Goal: Book appointment/travel/reservation

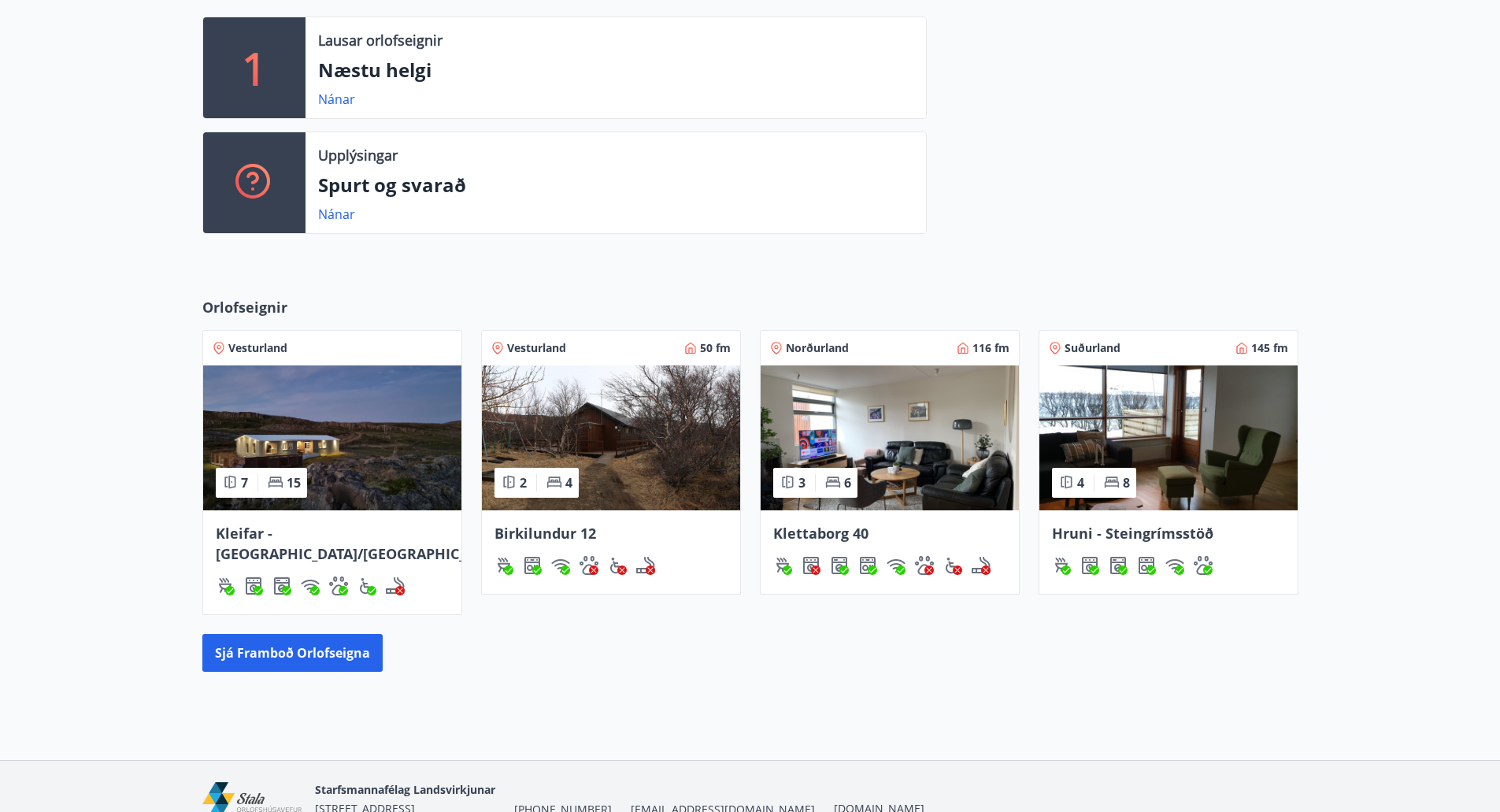
scroll to position [430, 0]
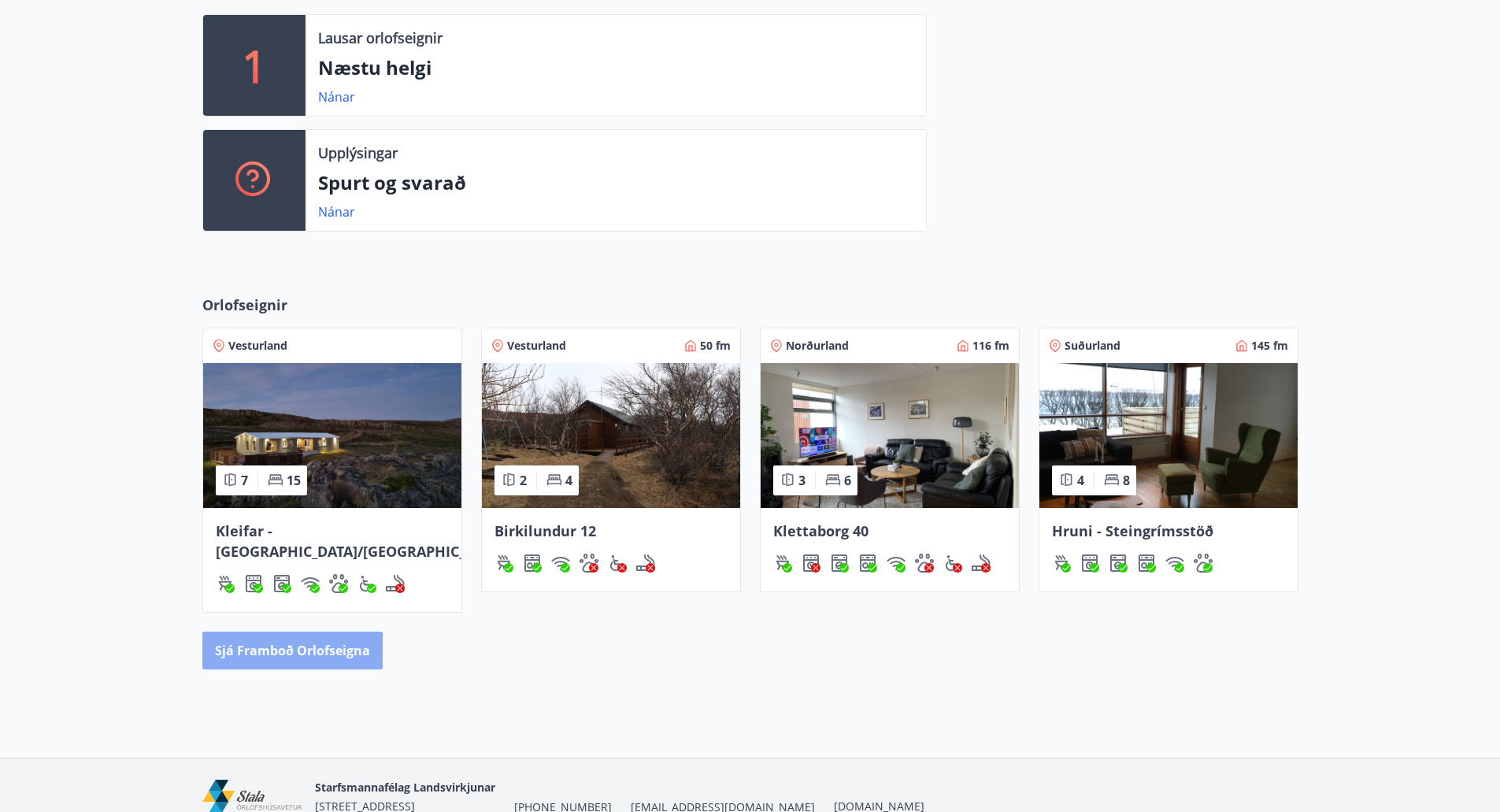
click at [274, 632] on button "Sjá framboð orlofseigna" at bounding box center [293, 651] width 180 height 38
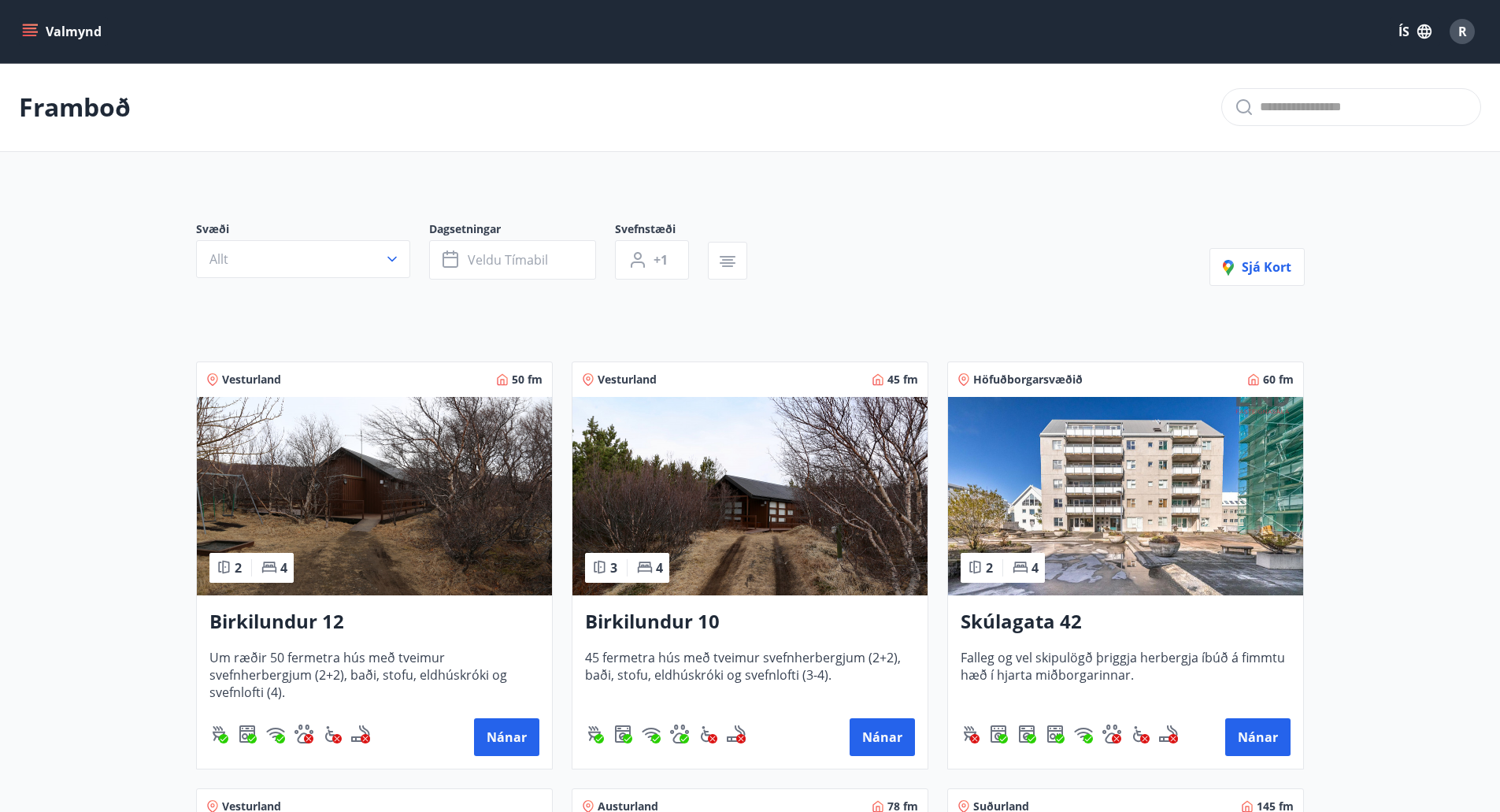
click at [42, 31] on button "Valmynd" at bounding box center [64, 31] width 89 height 28
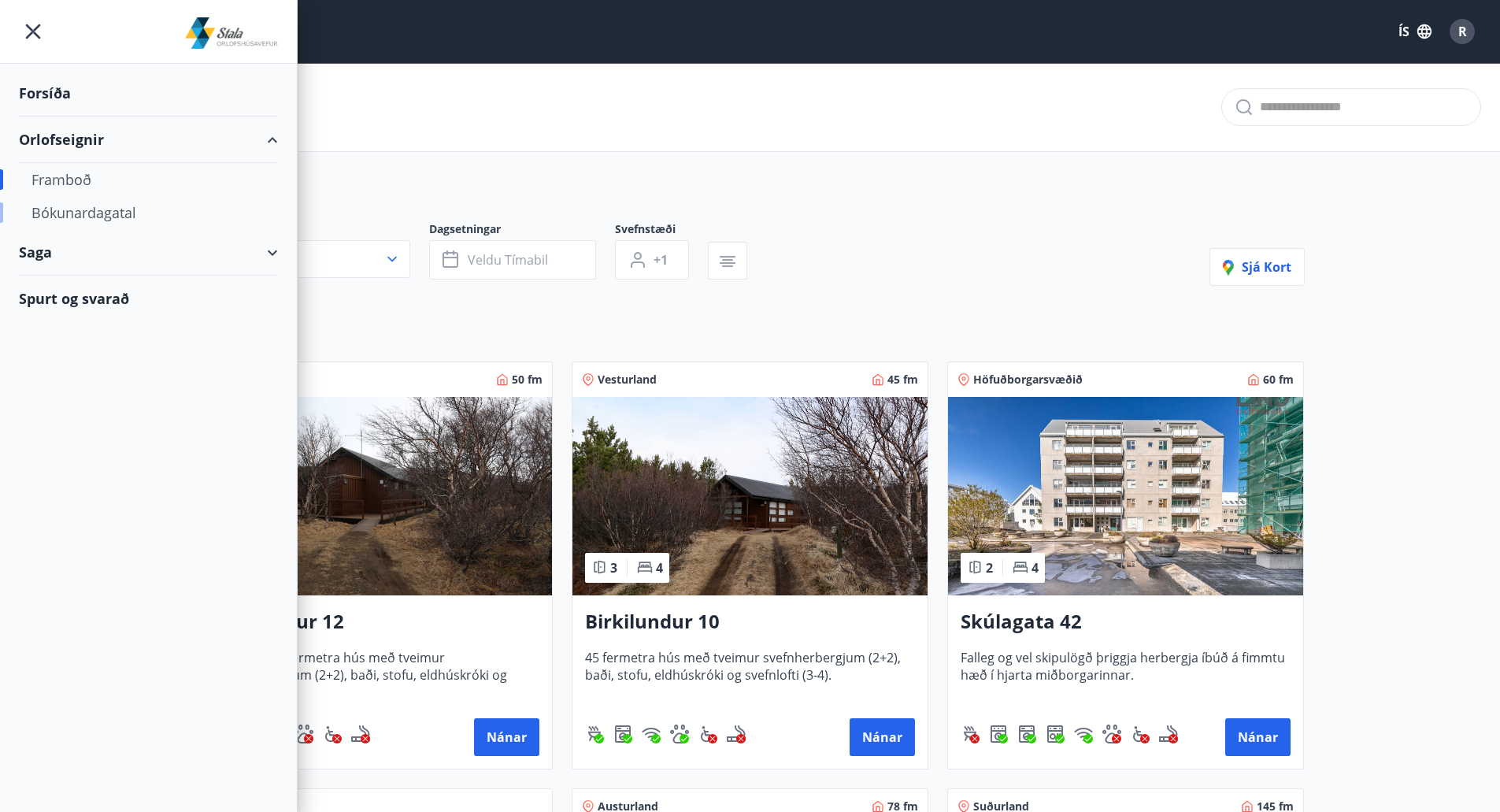
click at [80, 215] on div "Bókunardagatal" at bounding box center [148, 213] width 234 height 33
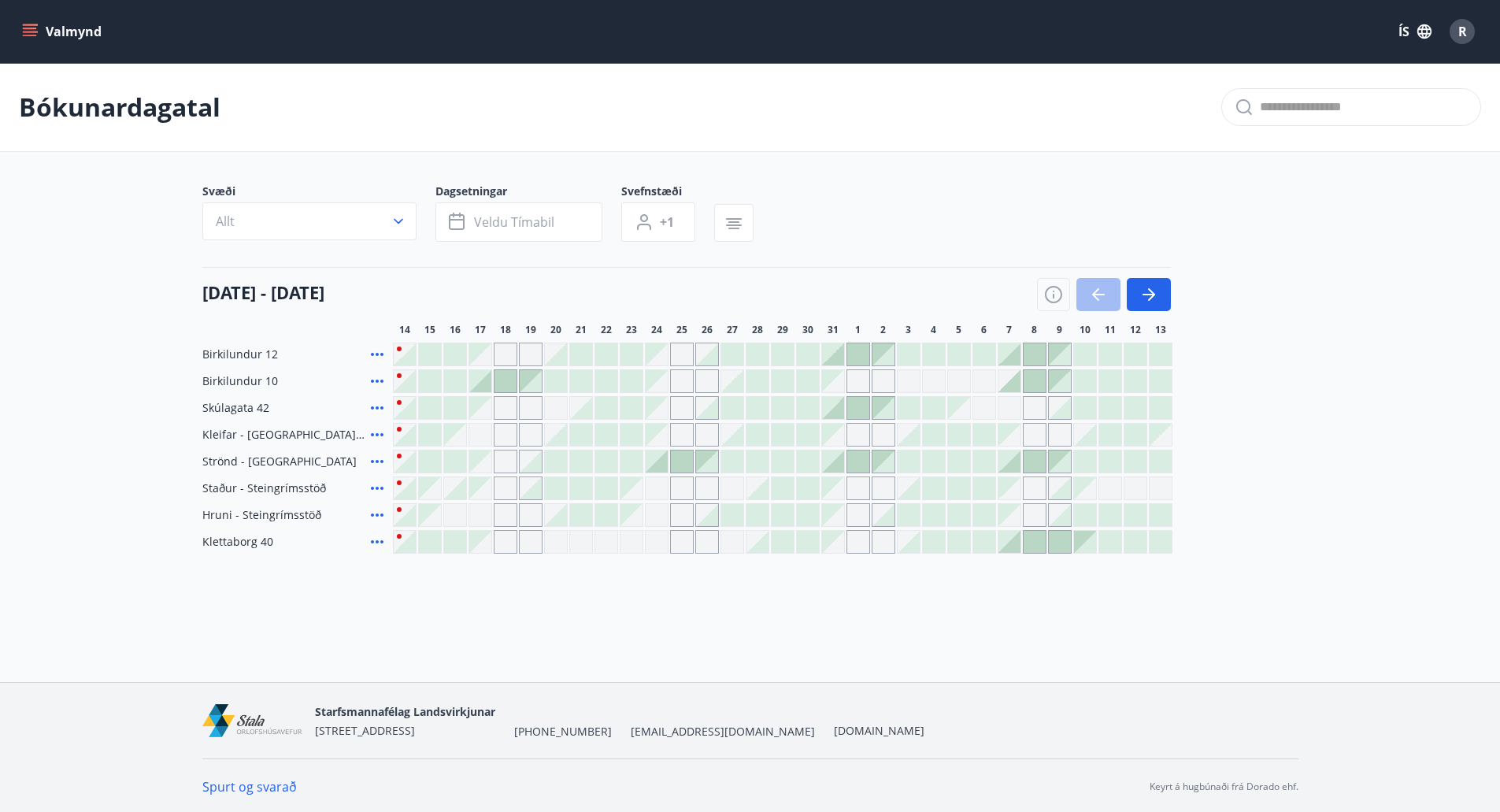
click at [1097, 287] on div at bounding box center [1104, 295] width 134 height 33
